Goal: Task Accomplishment & Management: Use online tool/utility

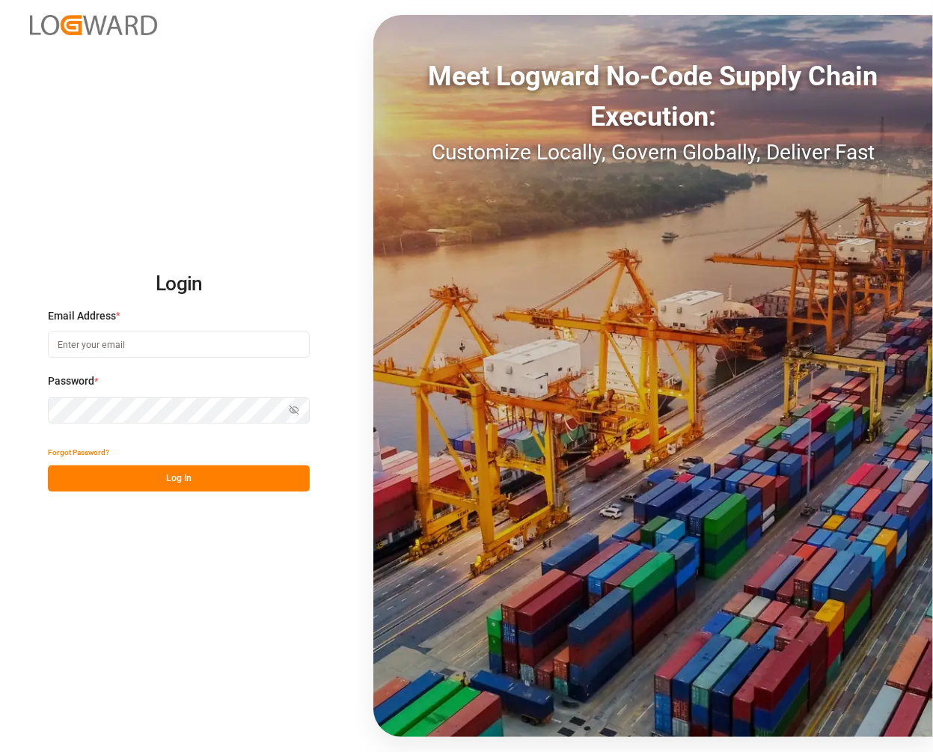
click at [126, 341] on input at bounding box center [179, 345] width 262 height 26
type input "[PERSON_NAME][EMAIL_ADDRESS][DOMAIN_NAME]"
click at [160, 403] on div "Password * Show password Password is required." at bounding box center [179, 406] width 262 height 66
click at [301, 412] on button "Show password" at bounding box center [293, 410] width 31 height 26
click at [205, 477] on button "Log In" at bounding box center [179, 478] width 262 height 26
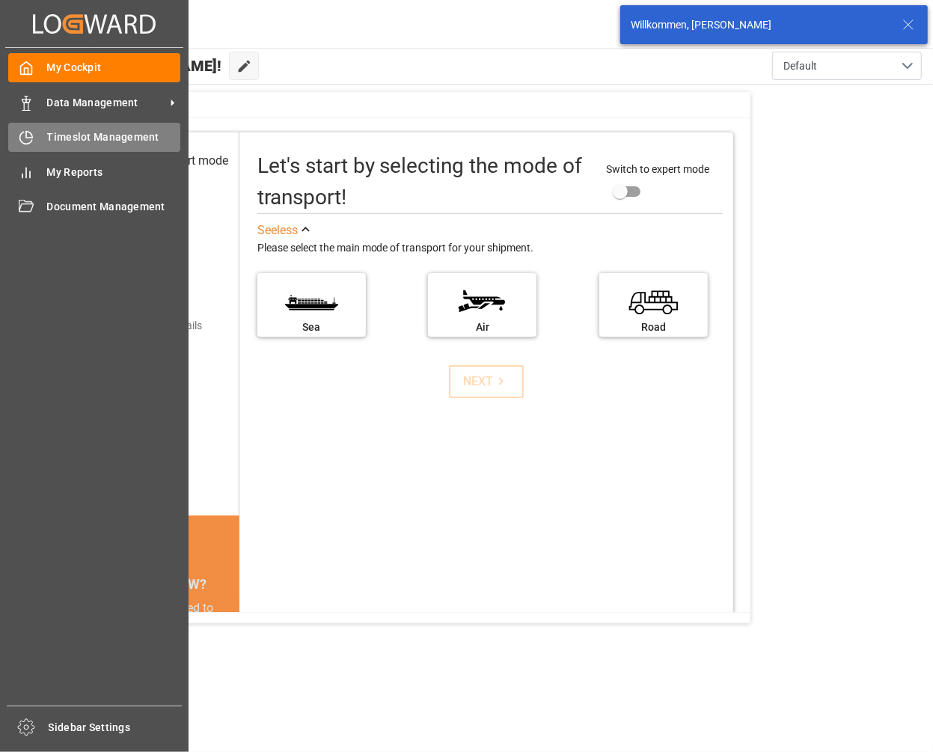
click at [37, 126] on div "Timeslot Management Timeslot Management" at bounding box center [94, 137] width 172 height 29
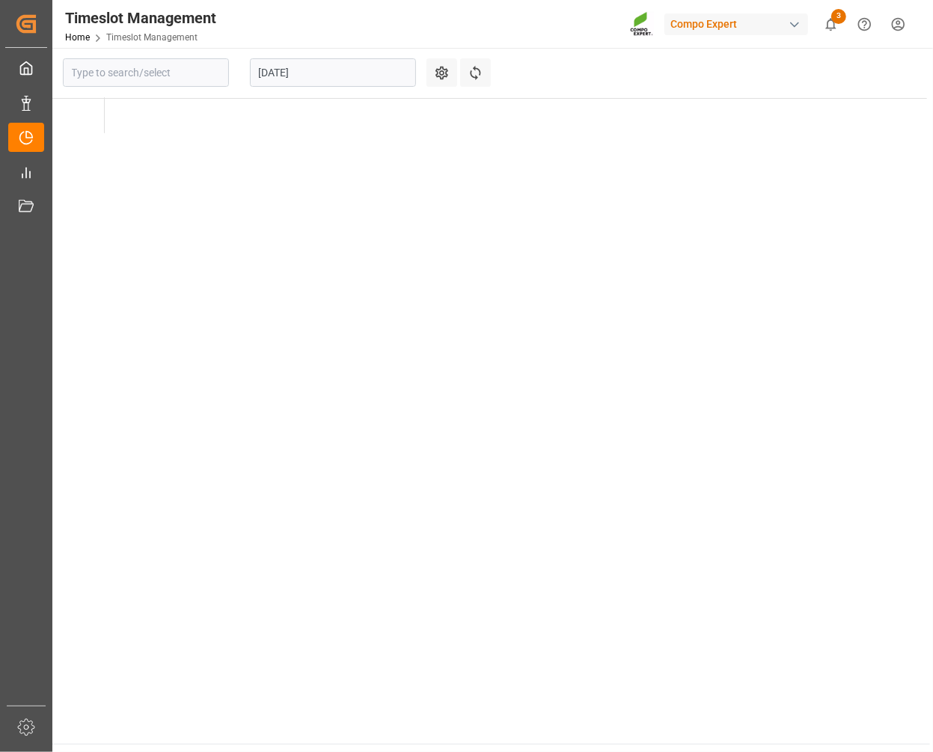
type input "Krefeld"
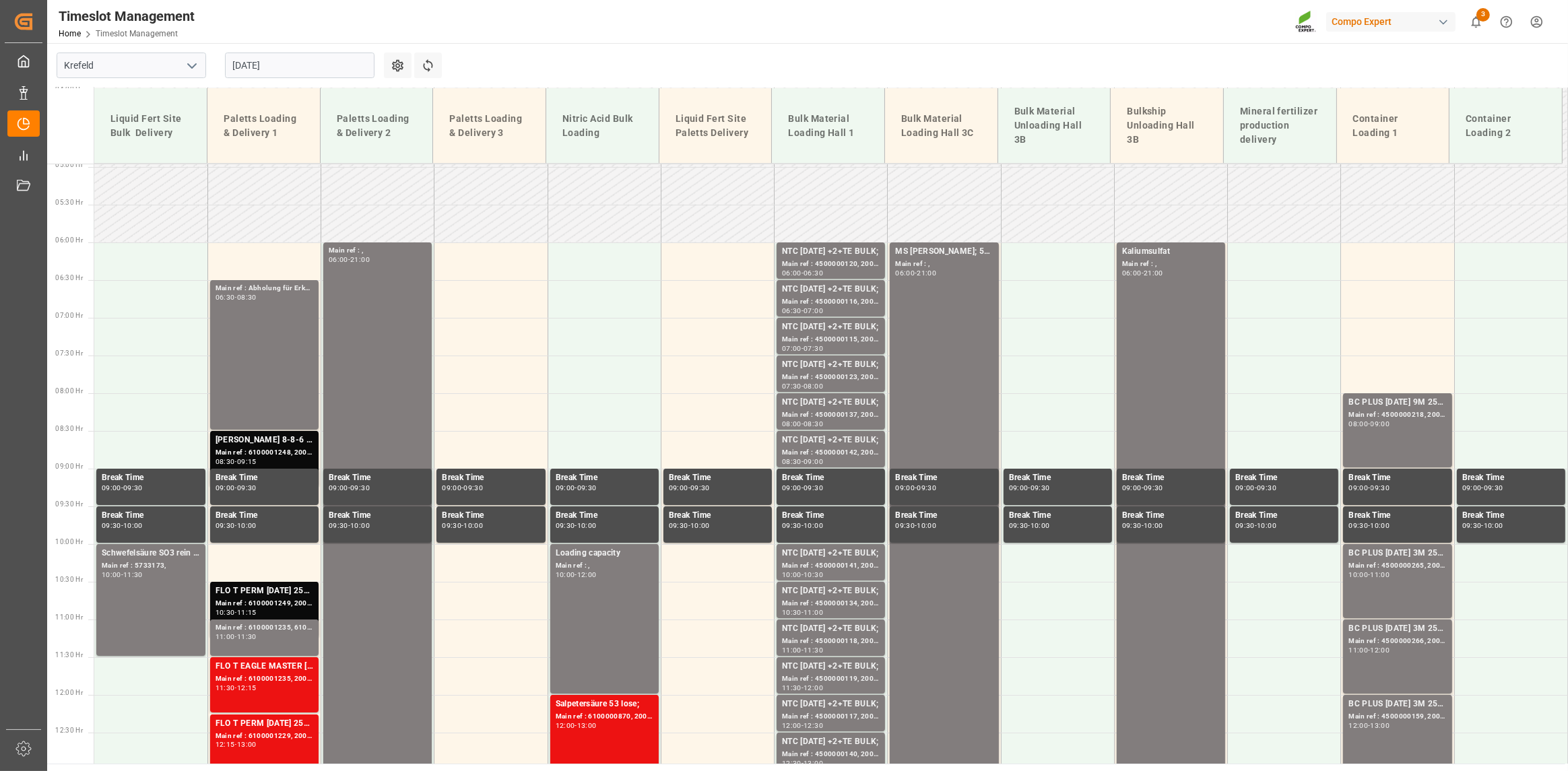
scroll to position [336, 0]
